Goal: Task Accomplishment & Management: Manage account settings

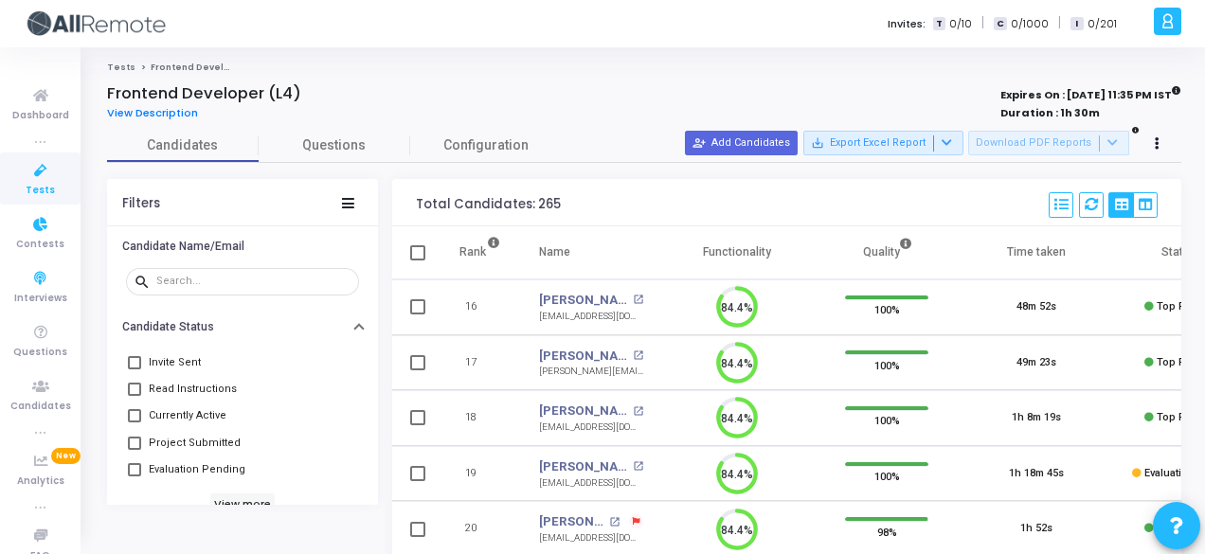
scroll to position [240, 0]
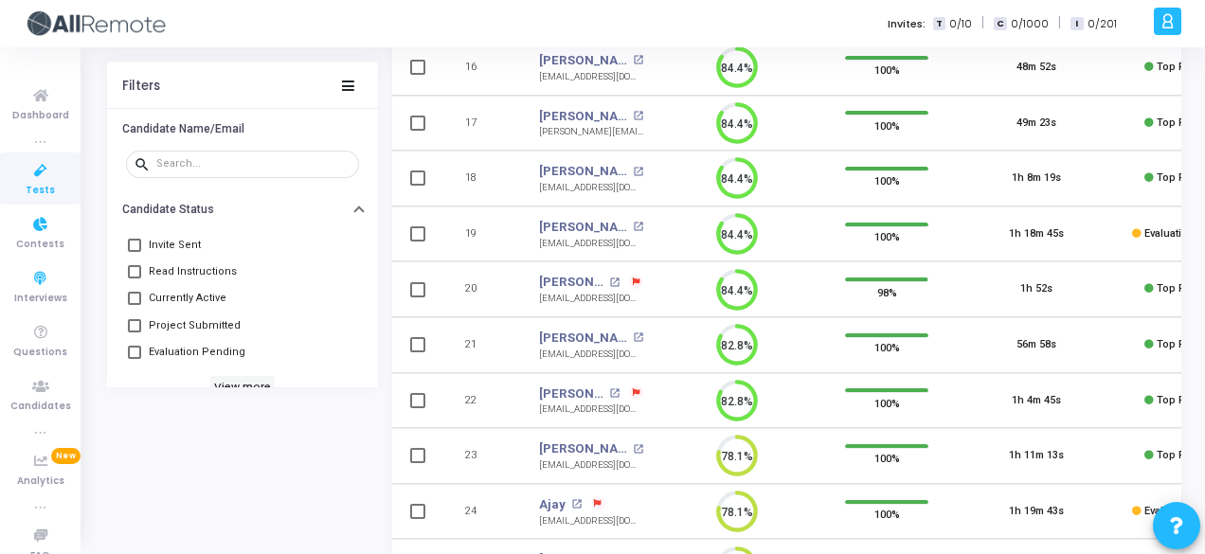
click at [25, 223] on icon at bounding box center [41, 225] width 40 height 24
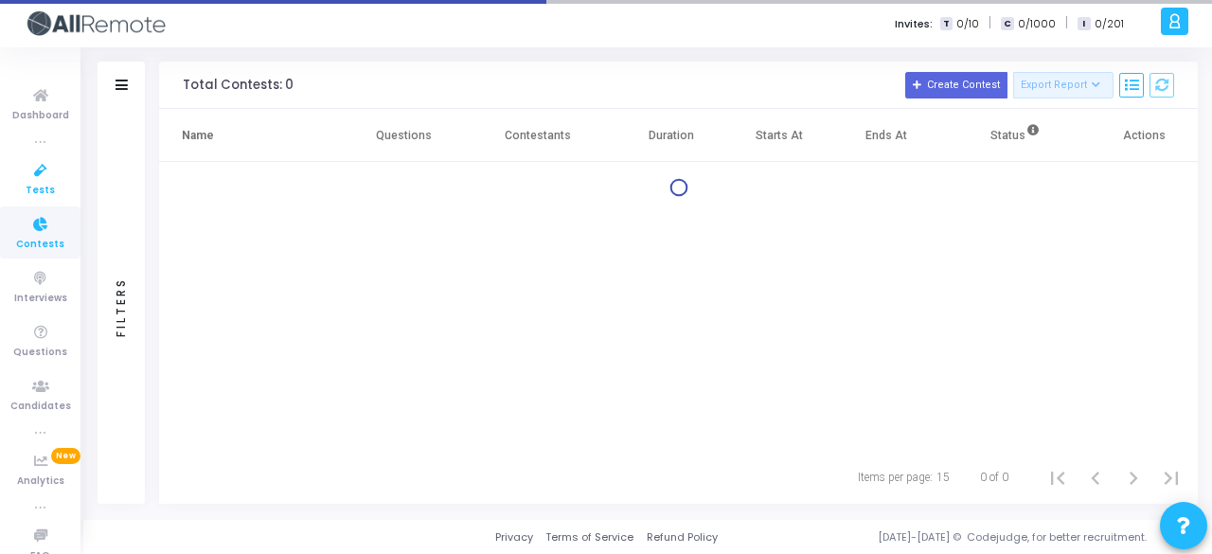
click at [26, 204] on link "Tests" at bounding box center [40, 178] width 80 height 52
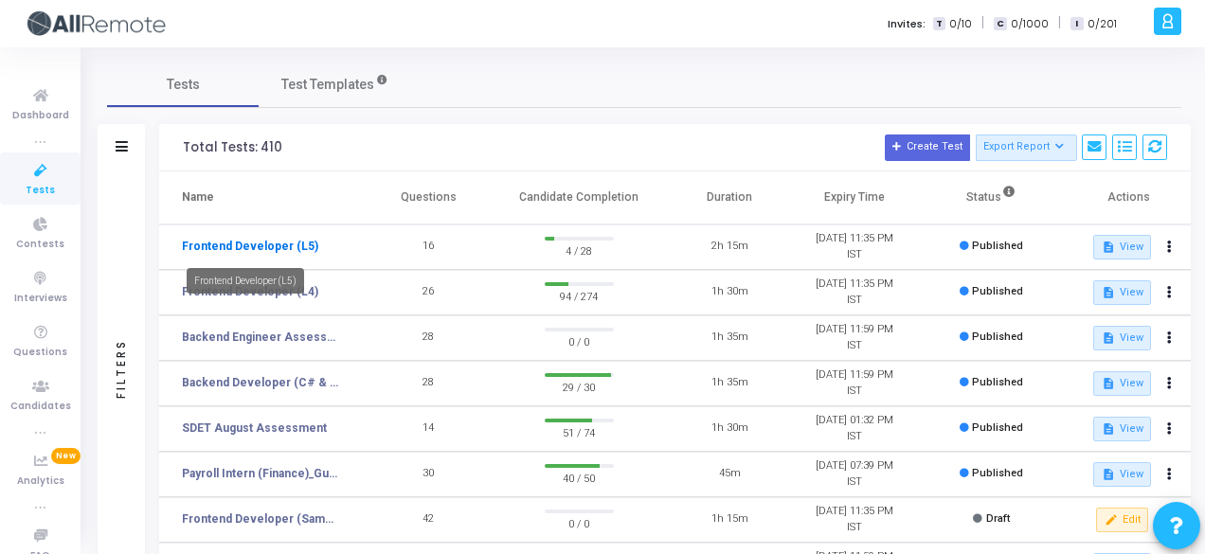
click at [288, 246] on link "Frontend Developer (L5)" at bounding box center [250, 246] width 136 height 17
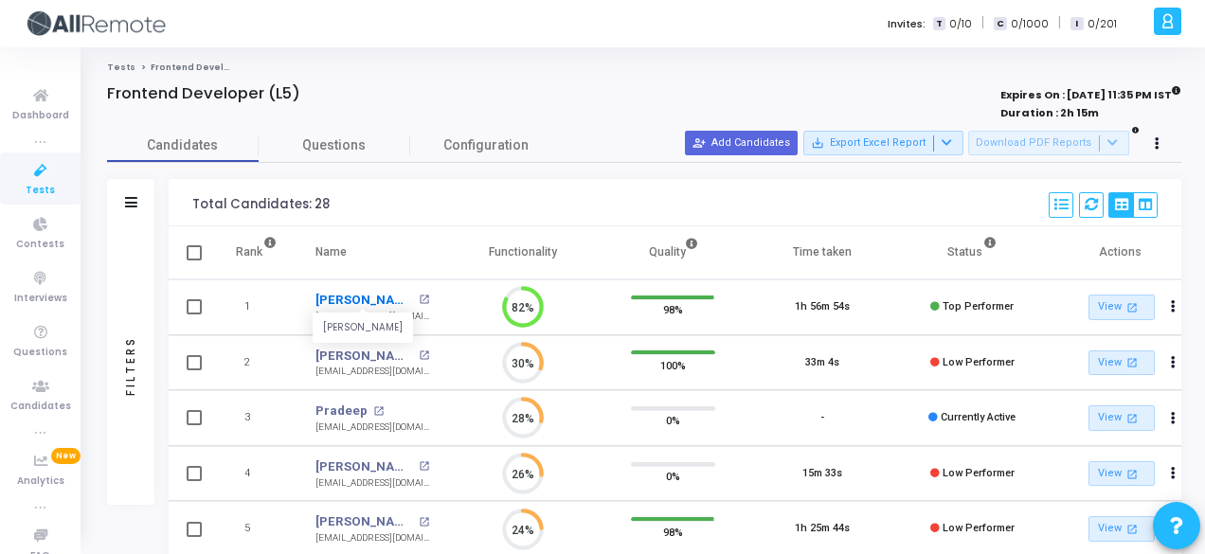
click at [352, 293] on link "[PERSON_NAME]" at bounding box center [364, 300] width 98 height 19
click at [1160, 138] on button at bounding box center [1157, 144] width 27 height 27
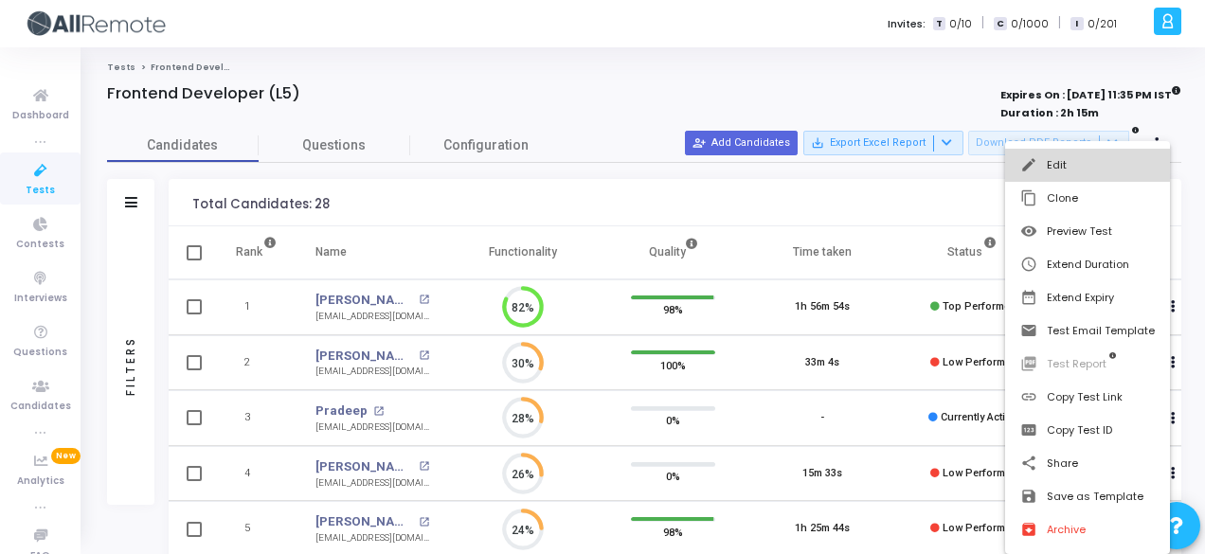
click at [1122, 158] on button "edit Edit" at bounding box center [1087, 165] width 165 height 33
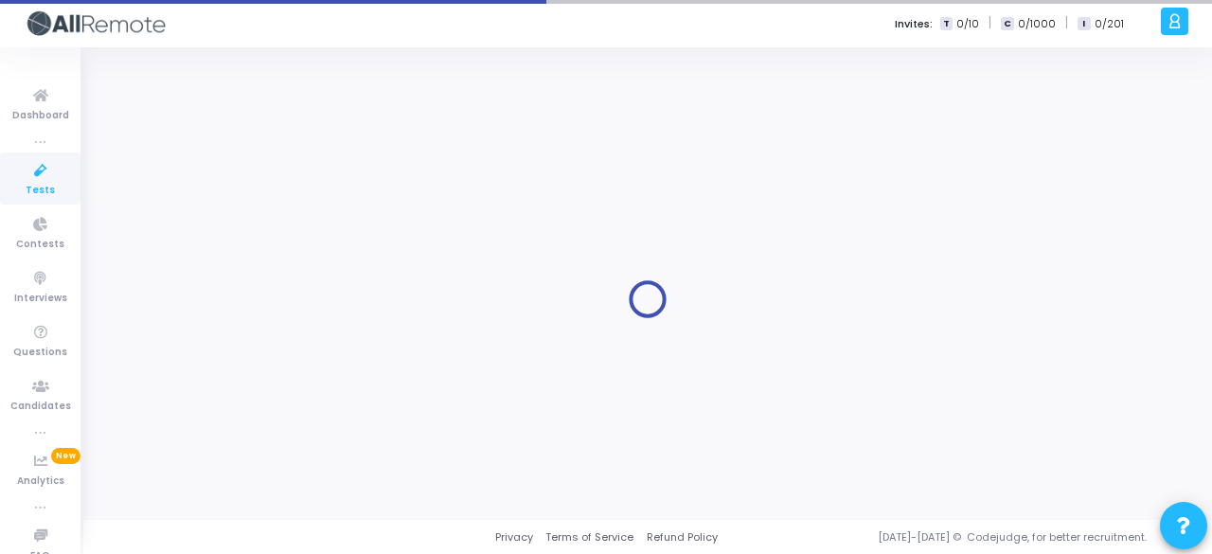
type input "[DATE] 11:35 PM"
type input "1"
type input "45"
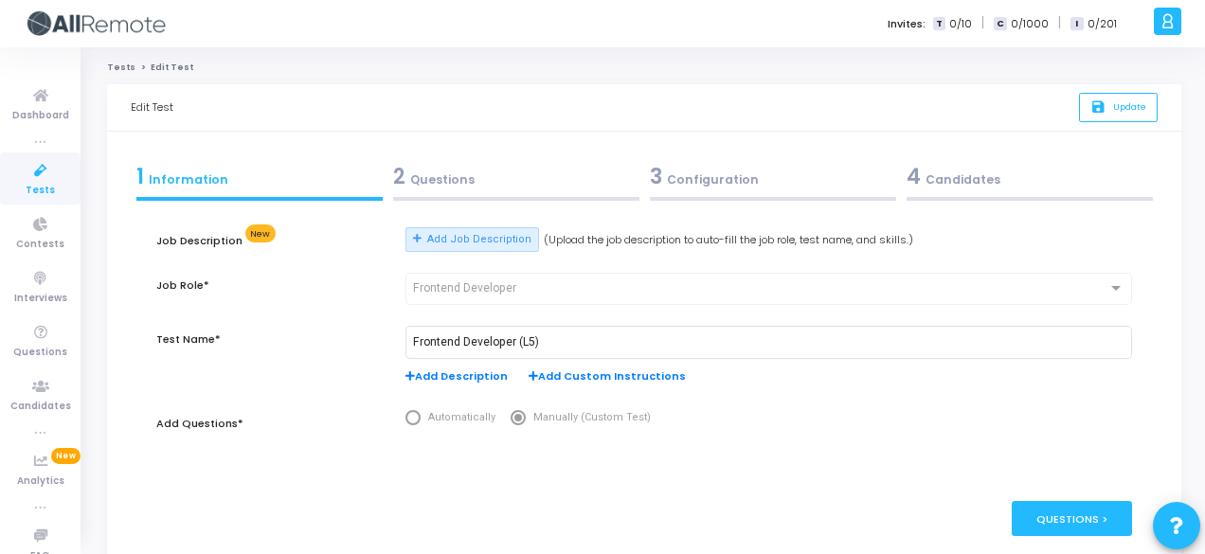
click at [540, 201] on div "2 Questions" at bounding box center [515, 180] width 257 height 51
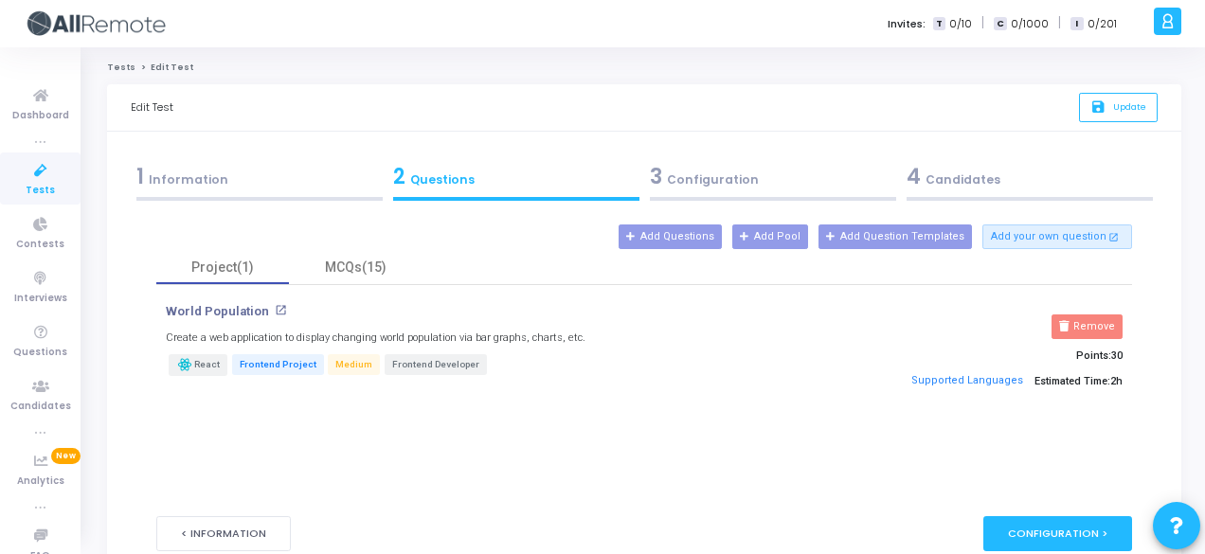
click at [715, 168] on div "3 Configuration" at bounding box center [773, 176] width 246 height 31
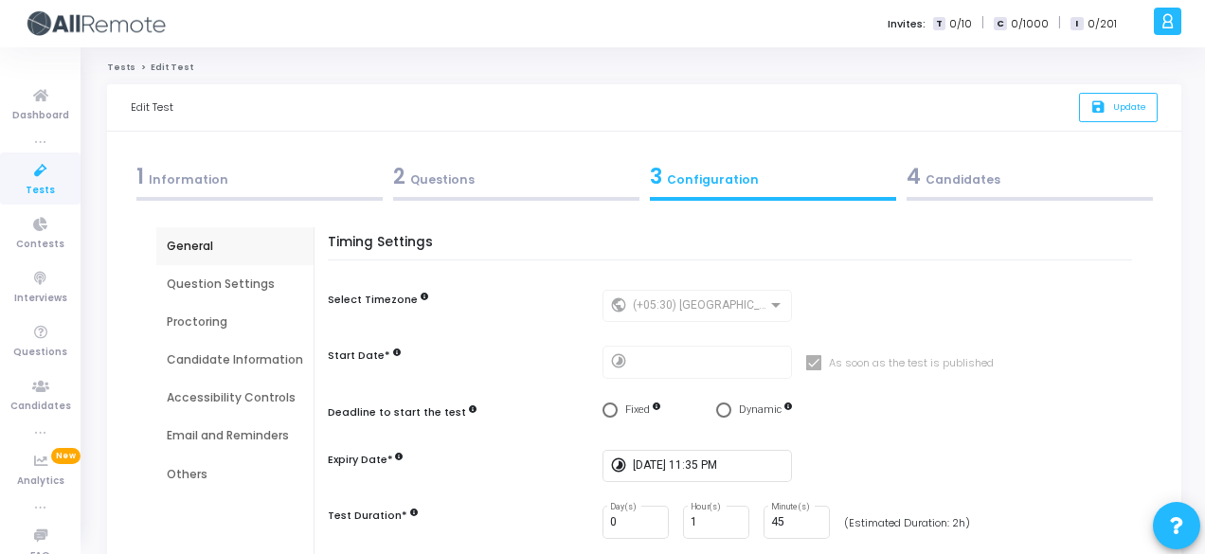
click at [215, 313] on div "Proctoring" at bounding box center [235, 321] width 136 height 17
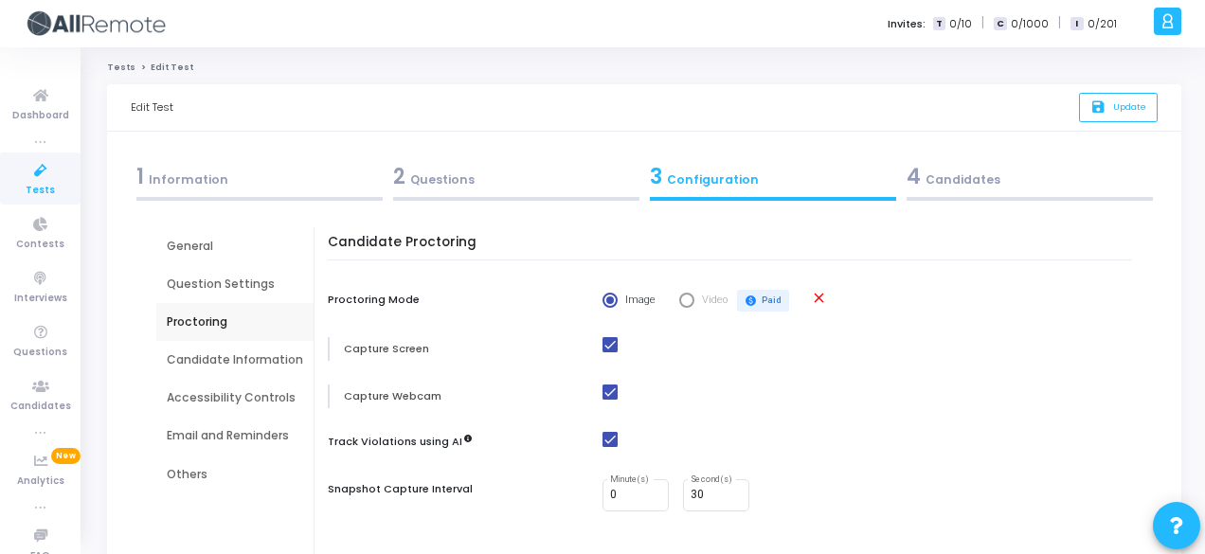
click at [236, 291] on div "Question Settings" at bounding box center [235, 284] width 136 height 17
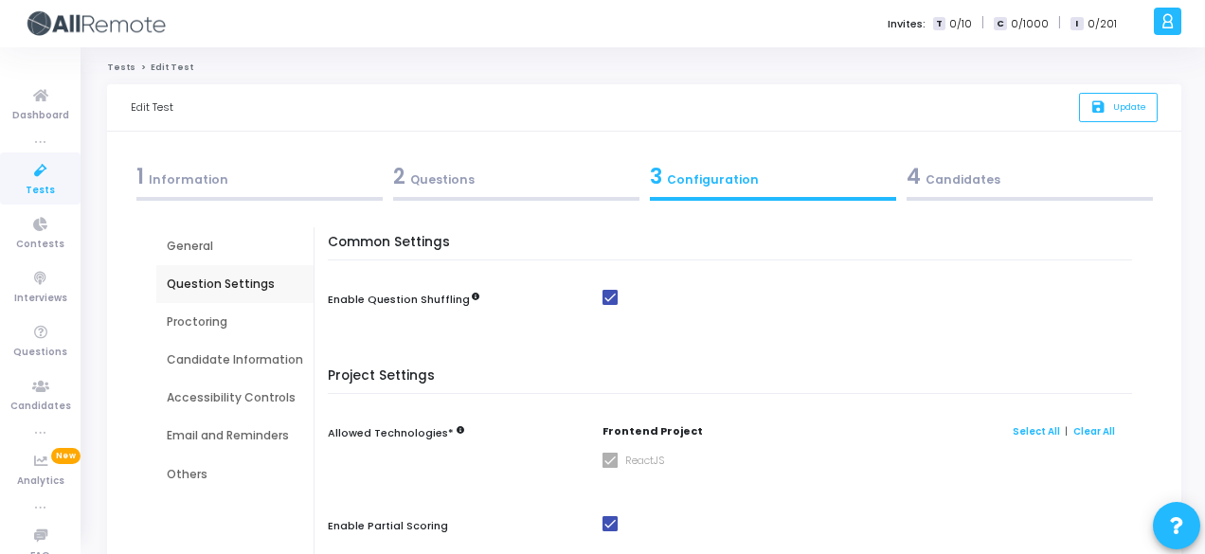
click at [250, 355] on div "Candidate Information" at bounding box center [235, 359] width 136 height 17
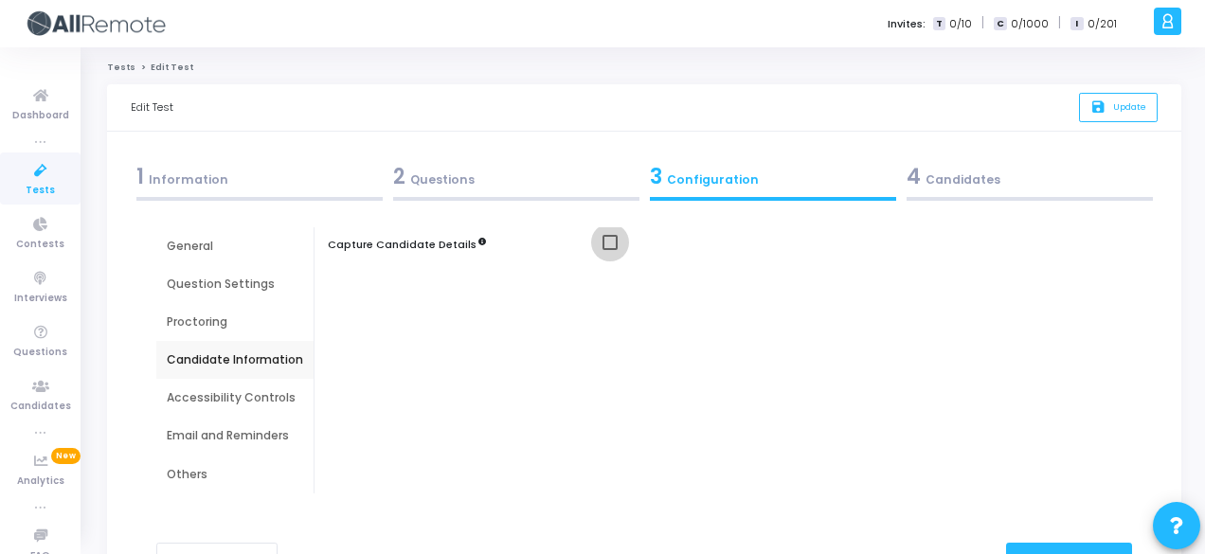
click at [609, 240] on span at bounding box center [609, 242] width 15 height 15
click at [609, 250] on input "checkbox" at bounding box center [609, 250] width 1 height 1
checkbox input "true"
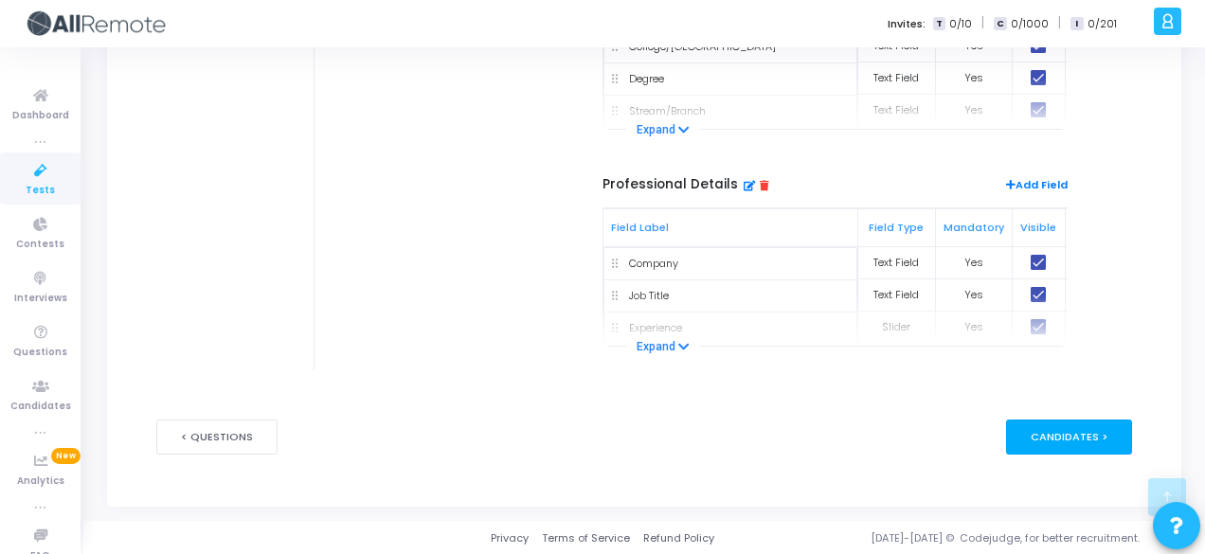
click at [1105, 435] on div "Candidates >" at bounding box center [1069, 436] width 126 height 35
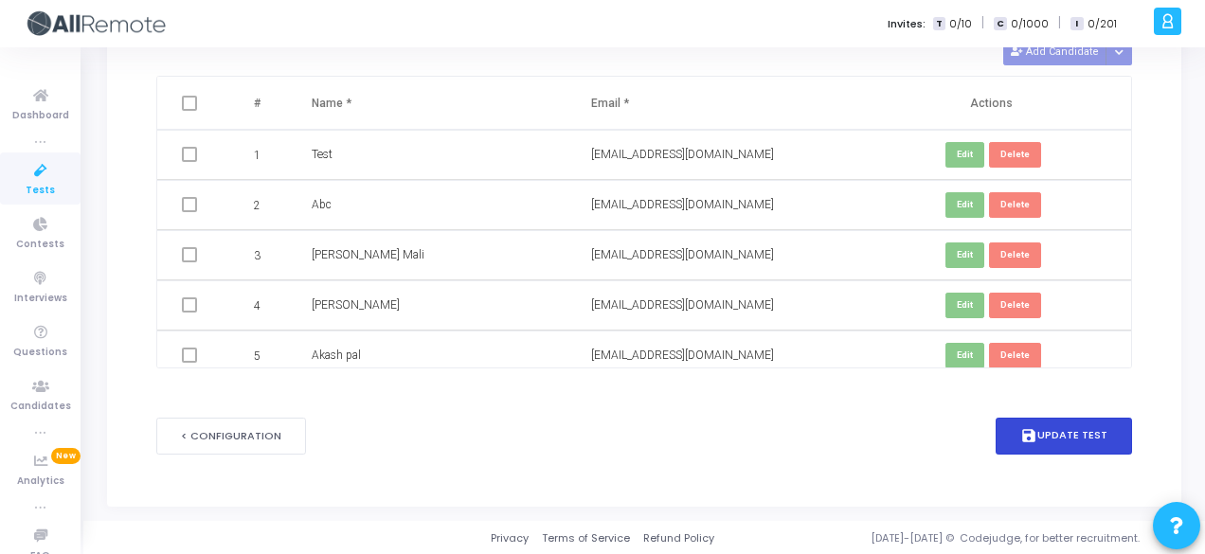
click at [1071, 433] on button "save Update Test" at bounding box center [1063, 436] width 136 height 37
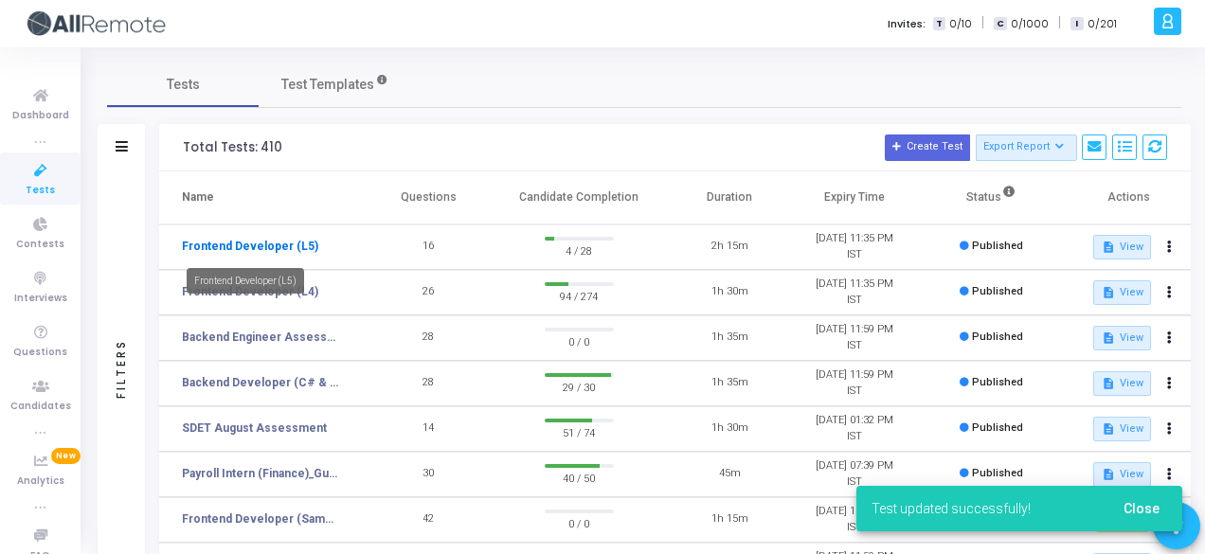
click at [282, 239] on link "Frontend Developer (L5)" at bounding box center [250, 246] width 136 height 17
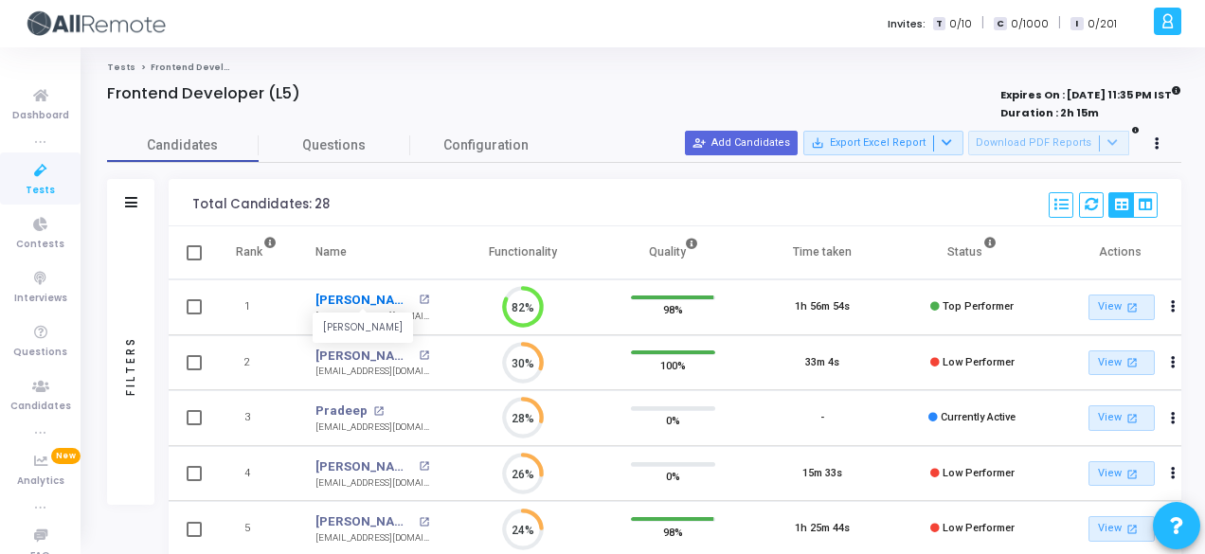
click at [355, 294] on link "[PERSON_NAME]" at bounding box center [364, 300] width 98 height 19
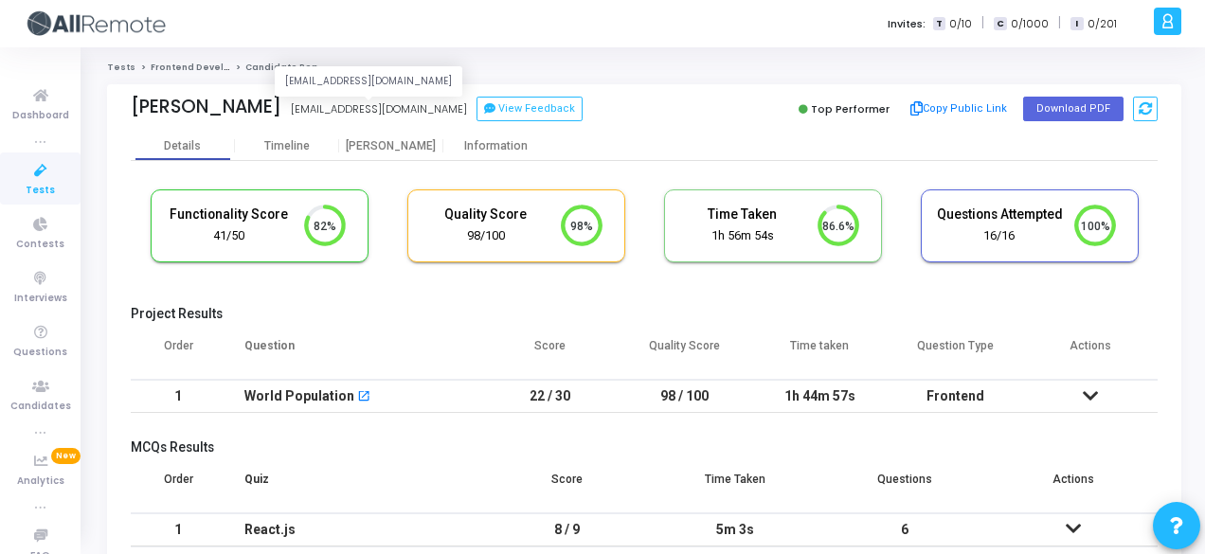
drag, startPoint x: 280, startPoint y: 105, endPoint x: 396, endPoint y: 109, distance: 115.6
click at [396, 109] on div "[EMAIL_ADDRESS][DOMAIN_NAME]" at bounding box center [379, 109] width 176 height 16
copy div "[EMAIL_ADDRESS][DOMAIN_NAME]"
